Goal: Task Accomplishment & Management: Manage account settings

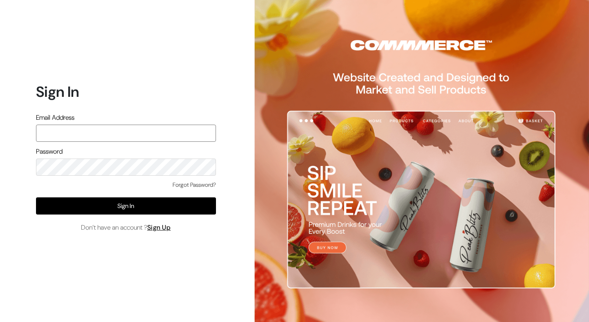
type input "rushad93@gmail.com"
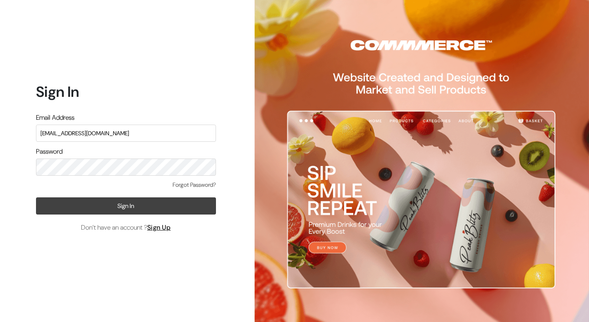
click at [110, 203] on button "Sign In" at bounding box center [126, 206] width 180 height 17
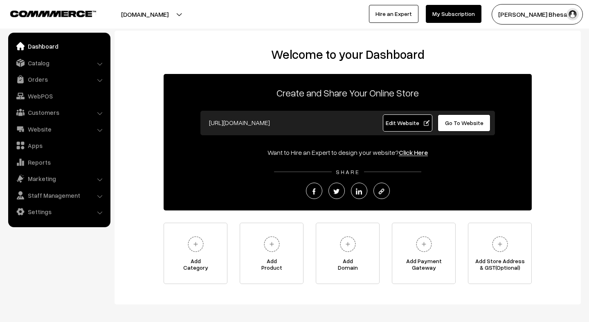
click at [165, 16] on button "[DOMAIN_NAME]" at bounding box center [144, 14] width 105 height 20
click at [48, 127] on link "Website" at bounding box center [58, 129] width 97 height 15
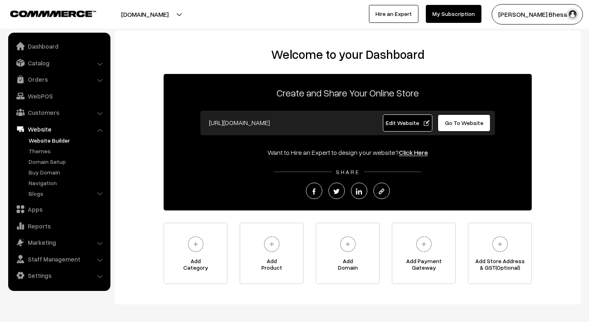
click at [57, 142] on link "Website Builder" at bounding box center [67, 140] width 81 height 9
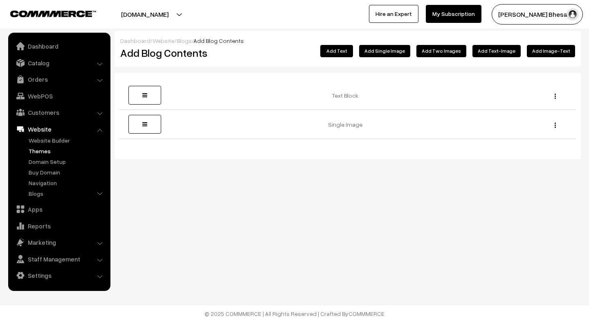
click at [38, 152] on link "Themes" at bounding box center [67, 151] width 81 height 9
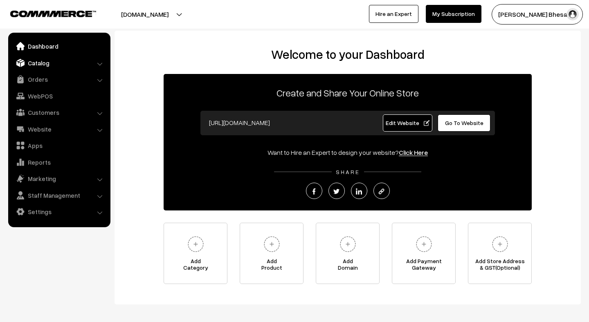
click at [43, 64] on link "Catalog" at bounding box center [58, 63] width 97 height 15
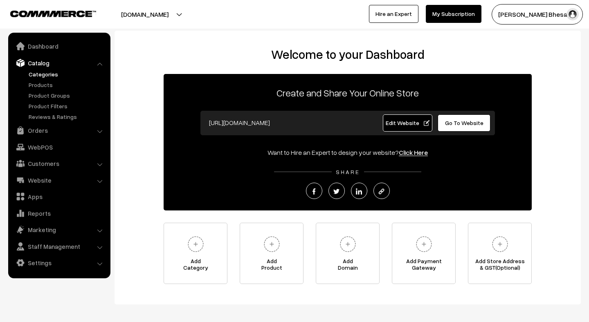
click at [45, 77] on link "Categories" at bounding box center [67, 74] width 81 height 9
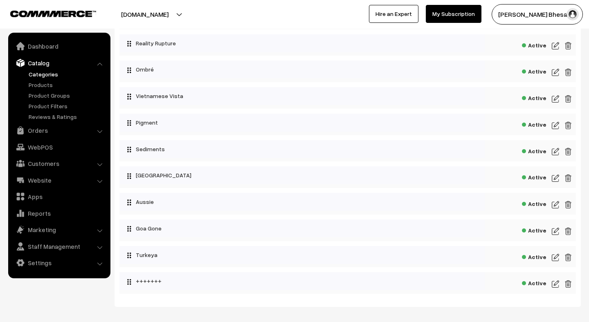
scroll to position [441, 0]
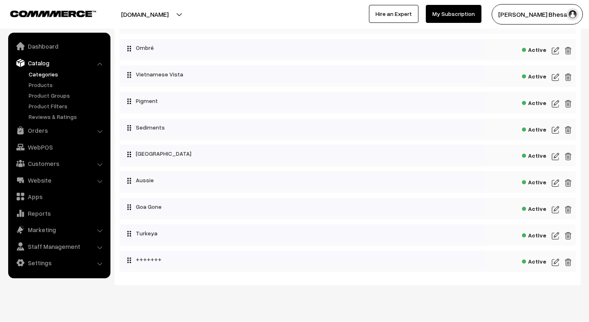
click at [553, 268] on img at bounding box center [555, 263] width 7 height 10
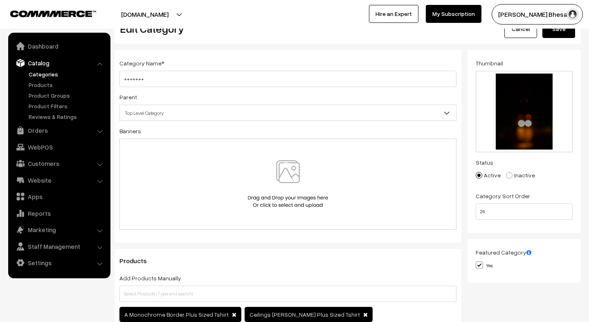
scroll to position [2, 0]
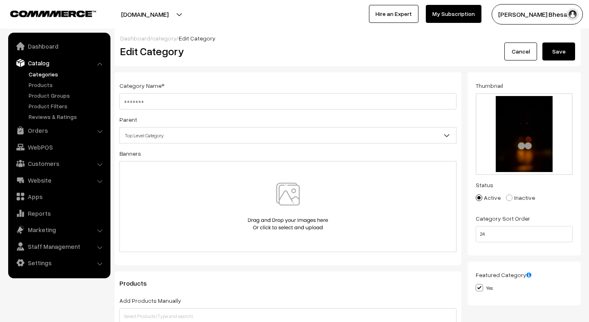
click at [286, 194] on img at bounding box center [288, 207] width 84 height 48
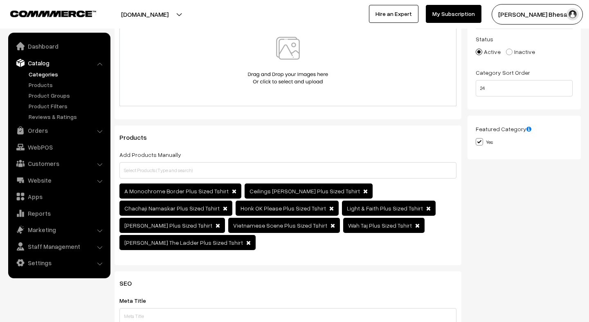
scroll to position [0, 0]
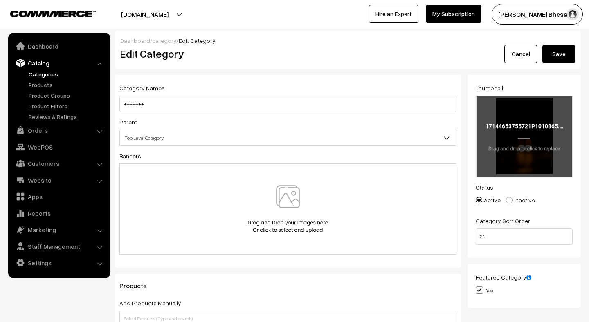
click at [502, 152] on input "file" at bounding box center [525, 137] width 96 height 80
type input "C:\fakepath\“Don’t worry and fret, faint hearted,_The chances have just begun,_…"
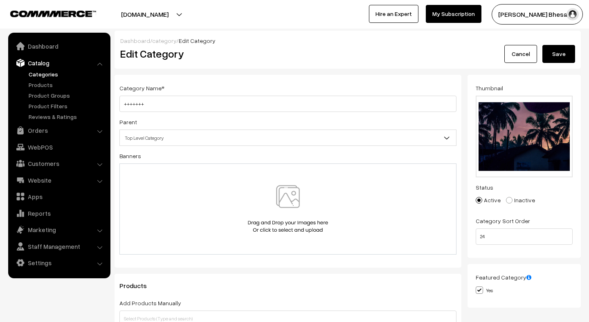
click at [292, 197] on img at bounding box center [288, 209] width 84 height 48
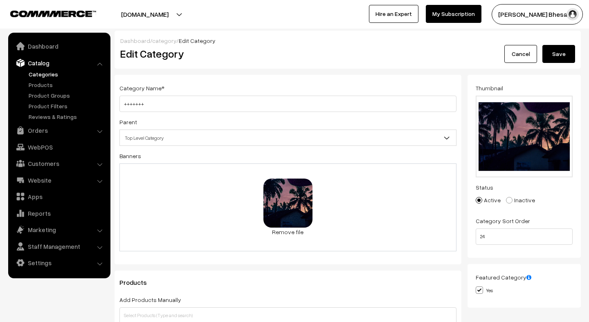
click at [552, 58] on button "Save" at bounding box center [558, 54] width 33 height 18
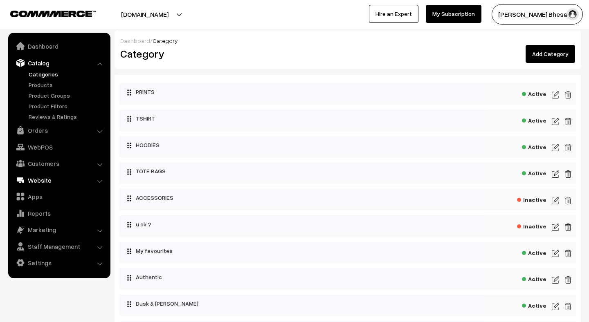
click at [36, 176] on link "Website" at bounding box center [58, 180] width 97 height 15
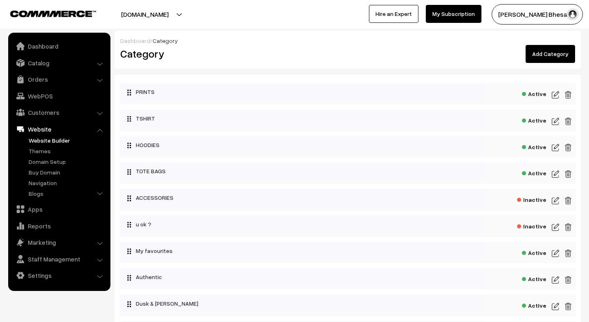
click at [42, 142] on link "Website Builder" at bounding box center [67, 140] width 81 height 9
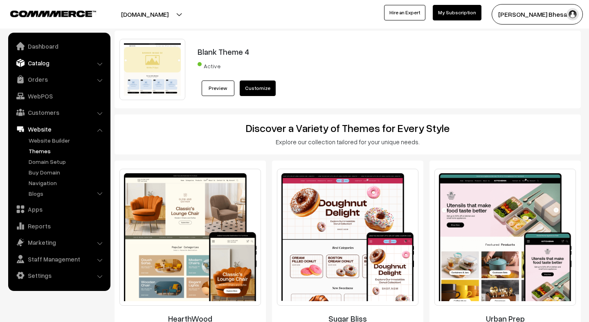
click at [43, 64] on link "Catalog" at bounding box center [58, 63] width 97 height 15
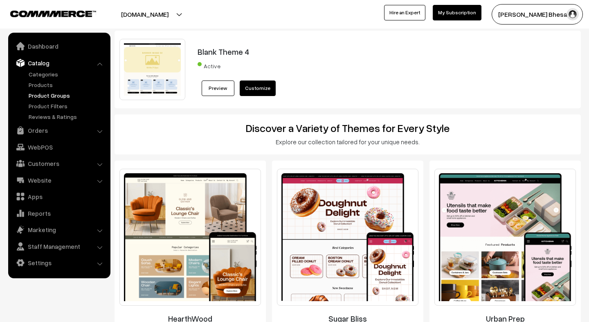
click at [47, 95] on link "Product Groups" at bounding box center [67, 95] width 81 height 9
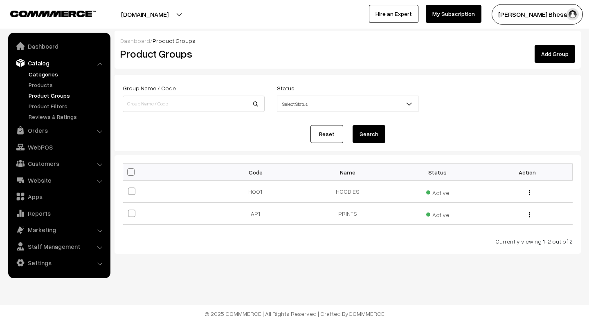
click at [44, 75] on link "Categories" at bounding box center [67, 74] width 81 height 9
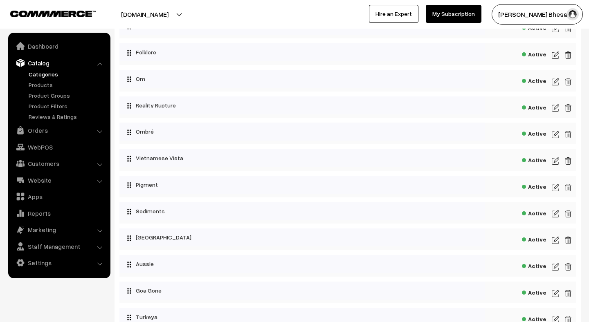
scroll to position [463, 0]
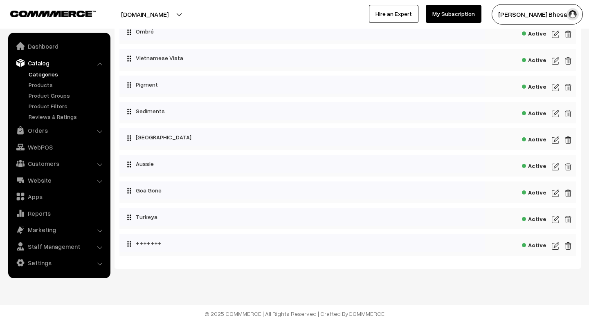
click at [554, 219] on img at bounding box center [555, 220] width 7 height 10
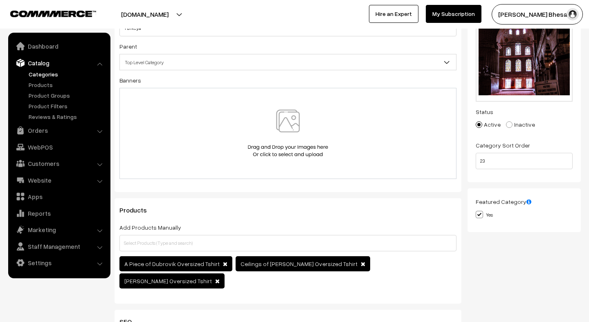
scroll to position [78, 0]
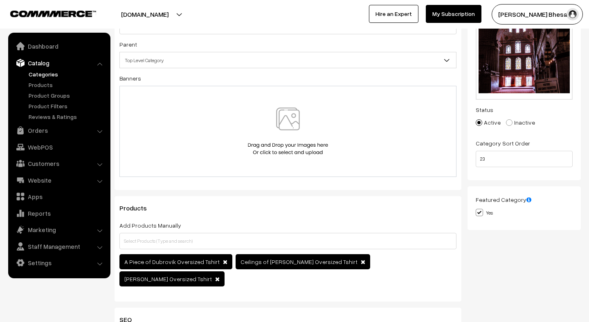
click at [293, 123] on img at bounding box center [288, 132] width 84 height 48
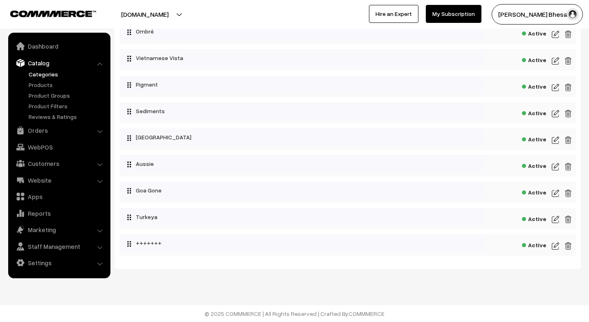
scroll to position [463, 0]
click at [553, 245] on img at bounding box center [555, 246] width 7 height 10
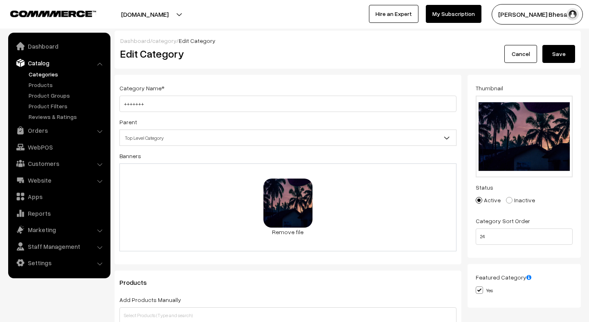
click at [506, 198] on span at bounding box center [509, 200] width 7 height 7
click at [506, 197] on input "Inactive" at bounding box center [504, 194] width 5 height 5
radio input "true"
click at [480, 200] on span at bounding box center [479, 200] width 7 height 7
click at [477, 197] on input "Active" at bounding box center [474, 194] width 5 height 5
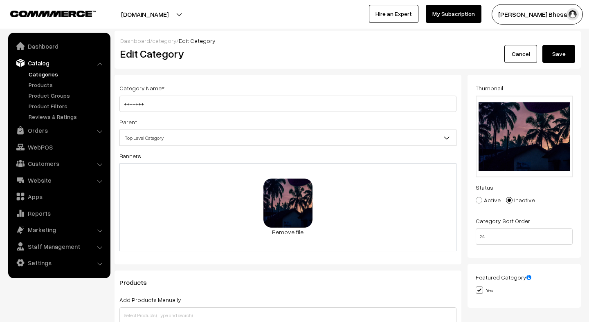
radio input "true"
click at [552, 56] on button "Save" at bounding box center [558, 54] width 33 height 18
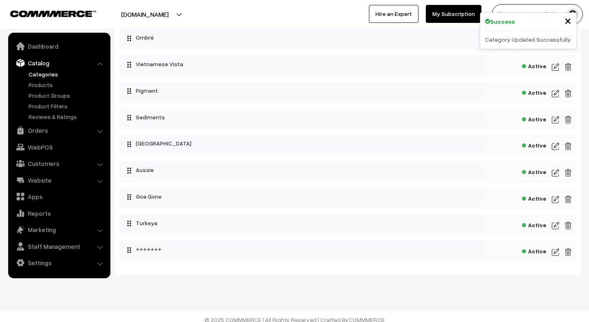
scroll to position [454, 0]
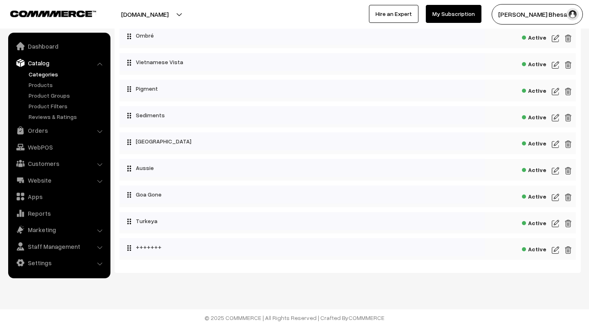
click at [557, 254] on img at bounding box center [555, 250] width 7 height 10
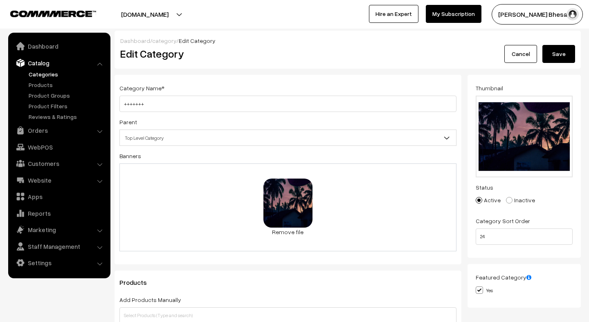
click at [549, 61] on button "Save" at bounding box center [558, 54] width 33 height 18
